Goal: Task Accomplishment & Management: Manage account settings

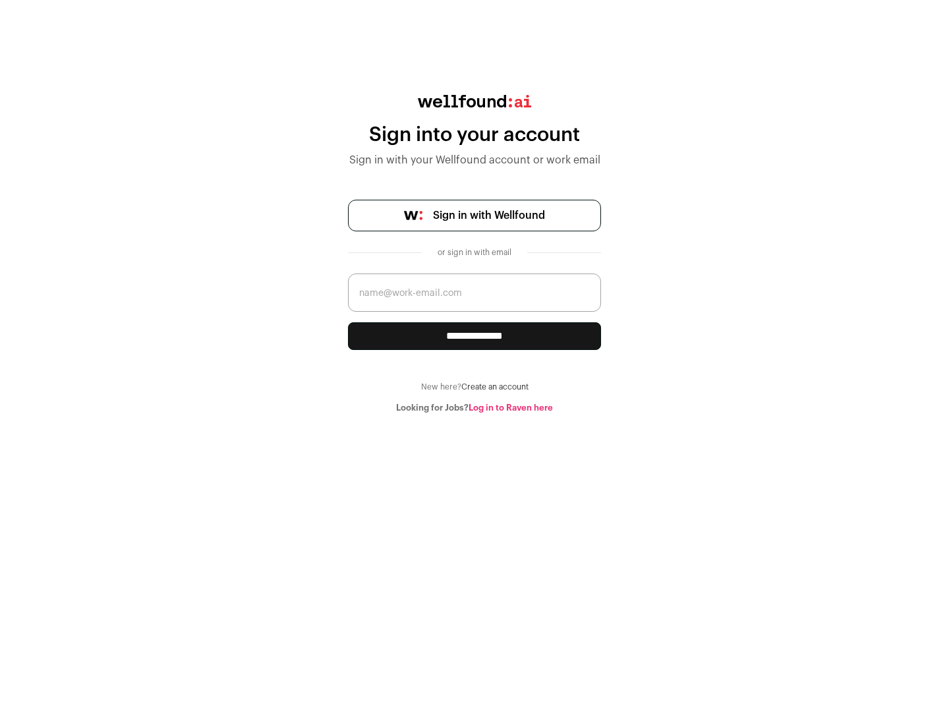
click at [488, 216] on span "Sign in with Wellfound" at bounding box center [489, 216] width 112 height 16
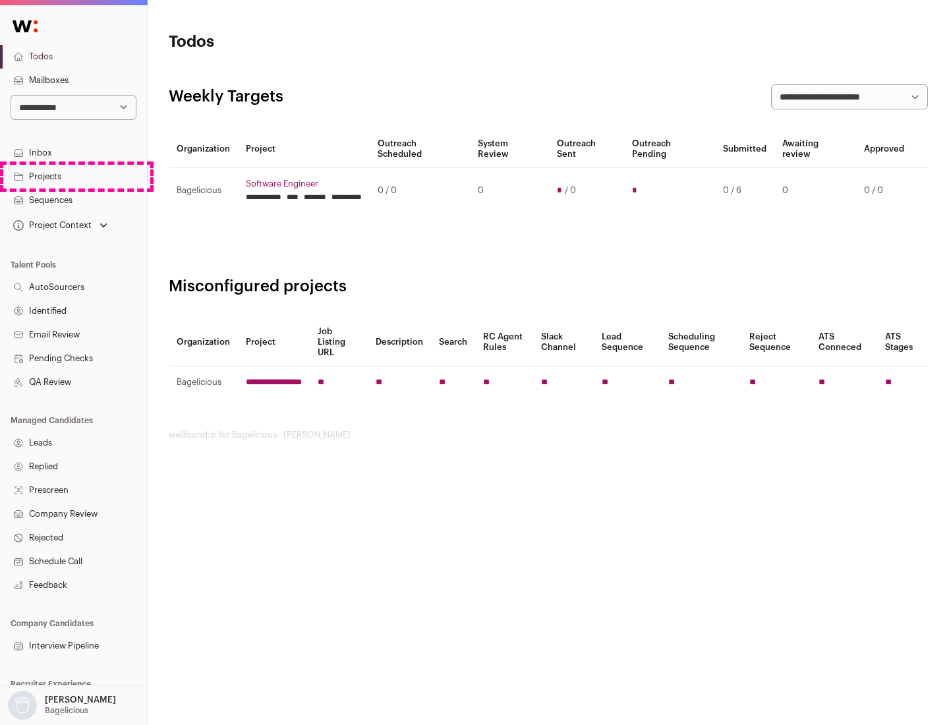
click at [73, 176] on link "Projects" at bounding box center [73, 177] width 147 height 24
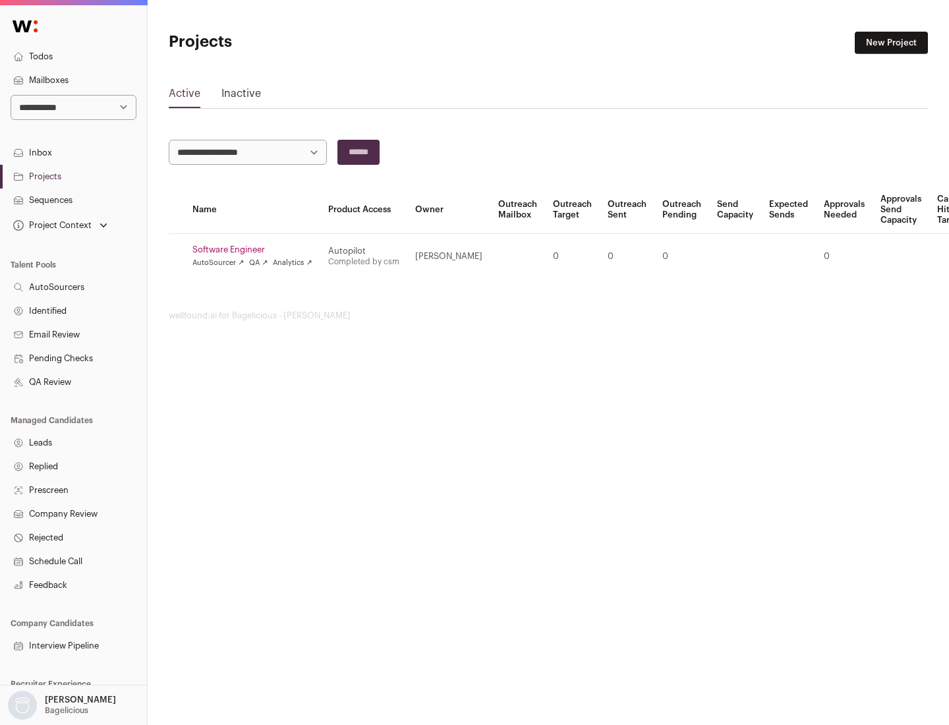
click at [256, 250] on link "Software Engineer" at bounding box center [252, 250] width 120 height 11
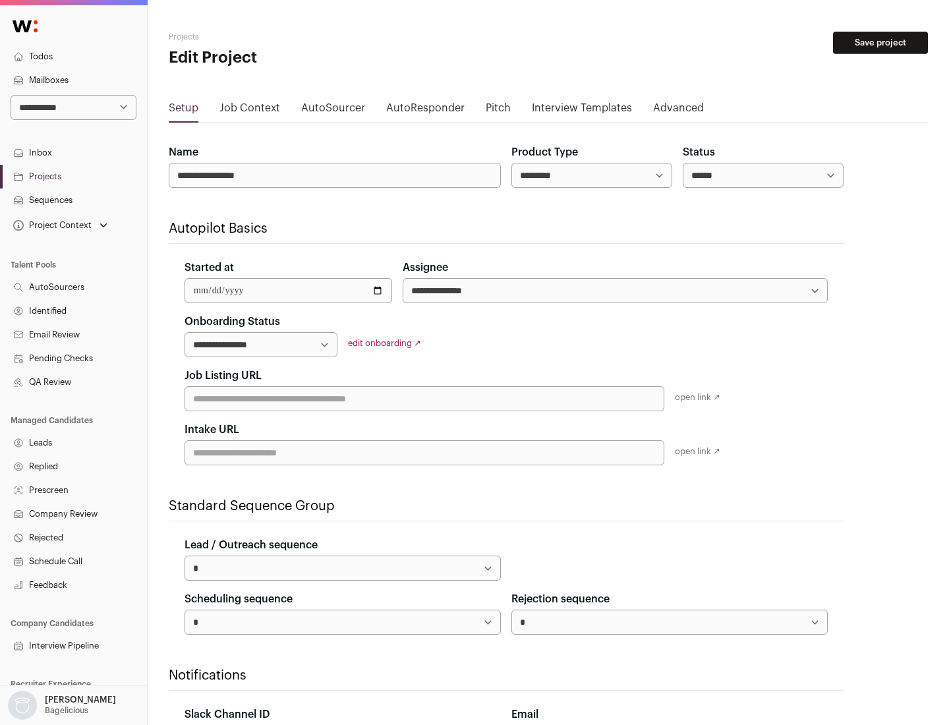
click at [881, 43] on button "Save project" at bounding box center [880, 43] width 95 height 22
